Goal: Entertainment & Leisure: Consume media (video, audio)

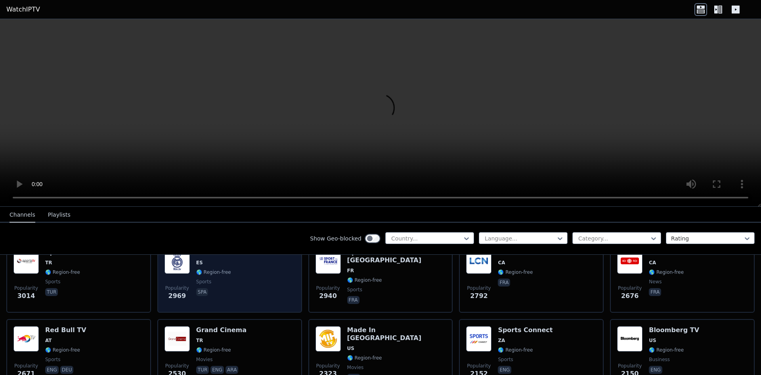
scroll to position [277, 0]
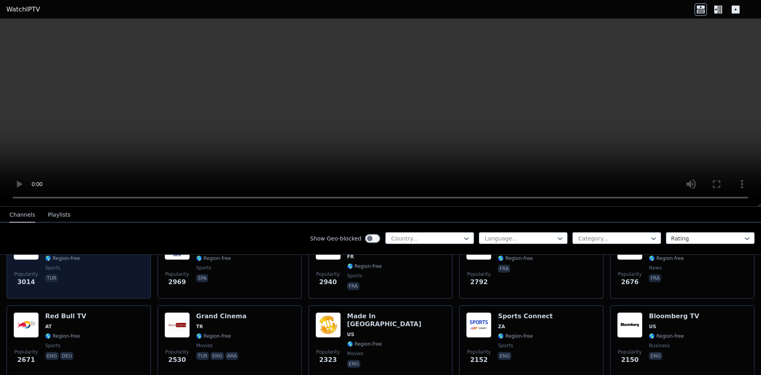
click at [96, 267] on div "Popularity 3014 Sports TV TR 🌎 Region-free sports tur" at bounding box center [78, 262] width 130 height 57
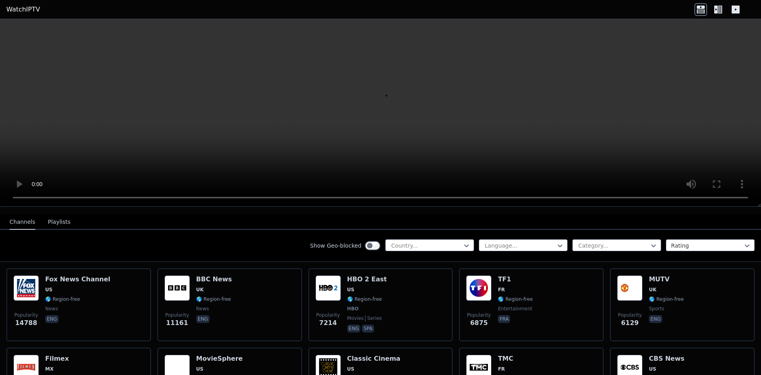
scroll to position [79, 0]
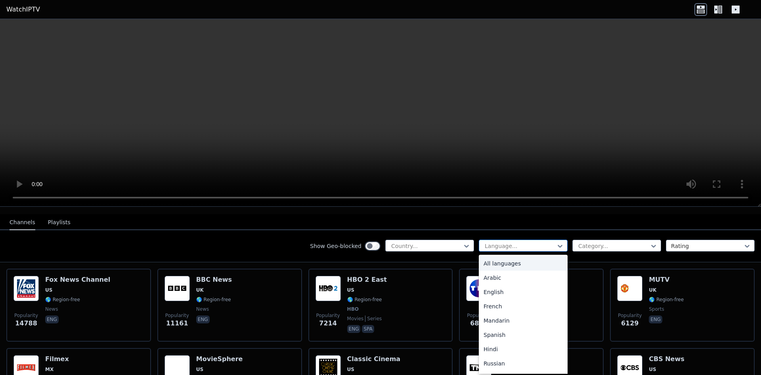
click at [500, 242] on div at bounding box center [520, 246] width 72 height 8
click at [501, 285] on div "English" at bounding box center [523, 292] width 89 height 14
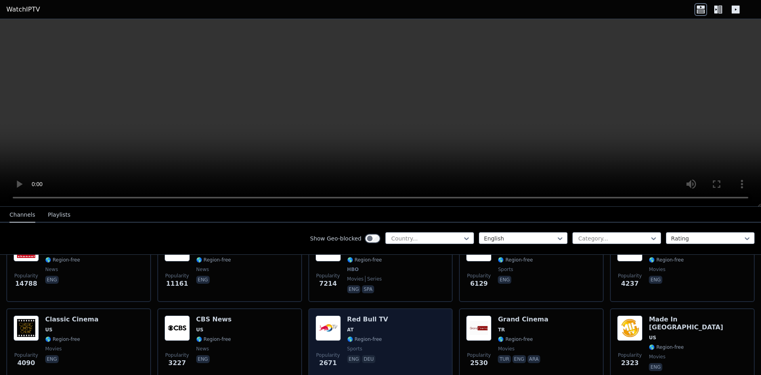
scroll to position [79, 0]
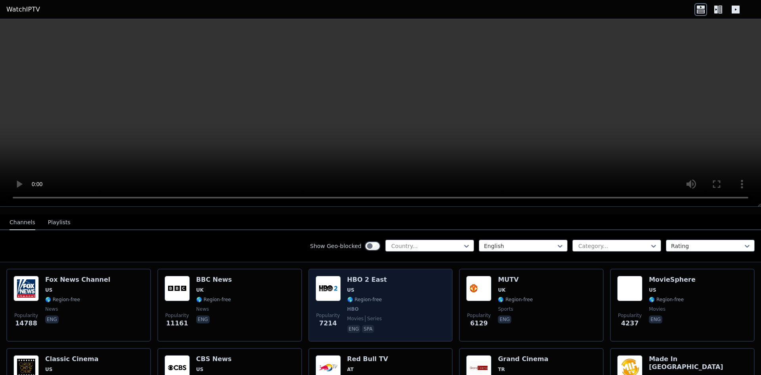
click at [402, 291] on div "Popularity 7214 HBO 2 East US 🌎 Region-free HBO movies series eng spa" at bounding box center [380, 304] width 130 height 59
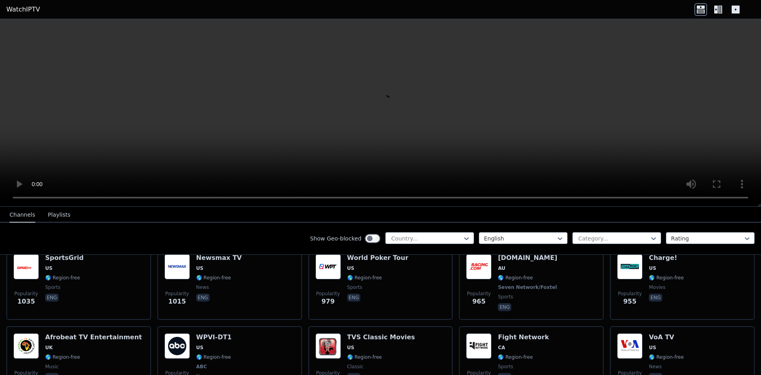
scroll to position [674, 0]
